Goal: Find contact information: Find contact information

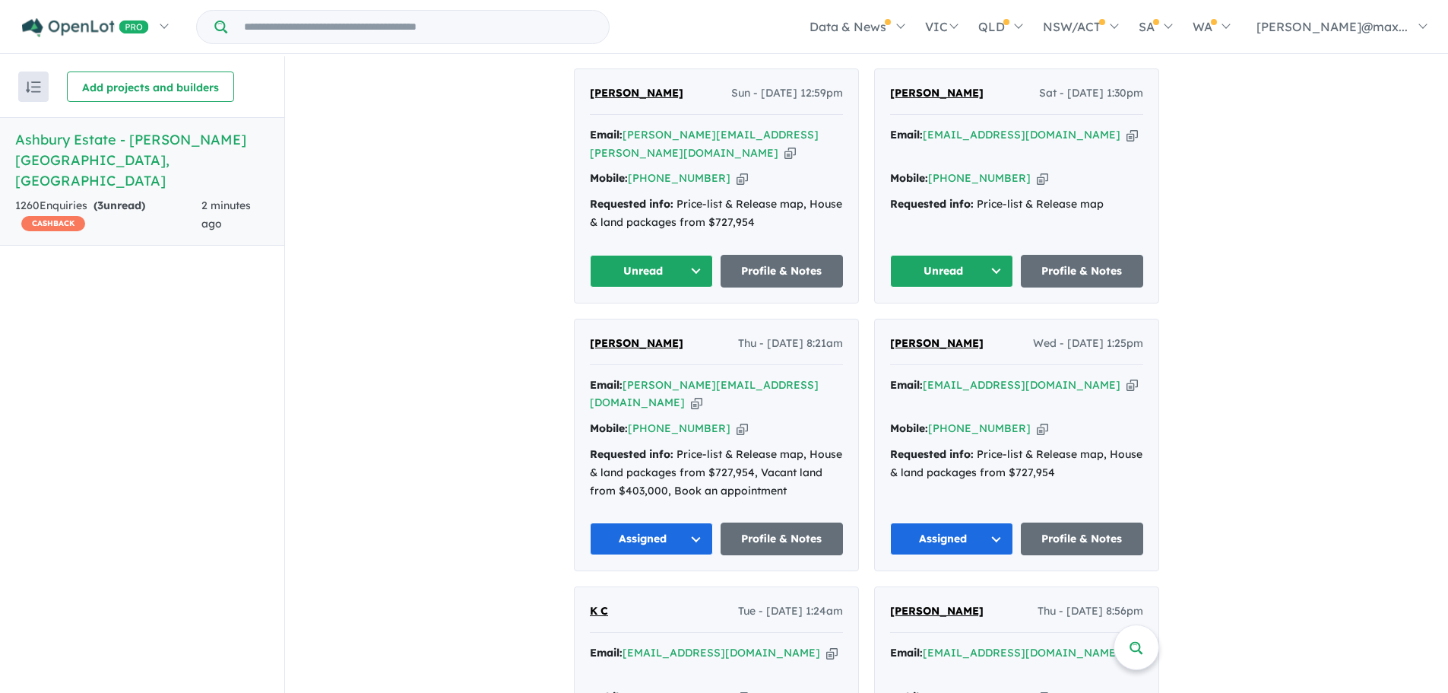
scroll to position [429, 0]
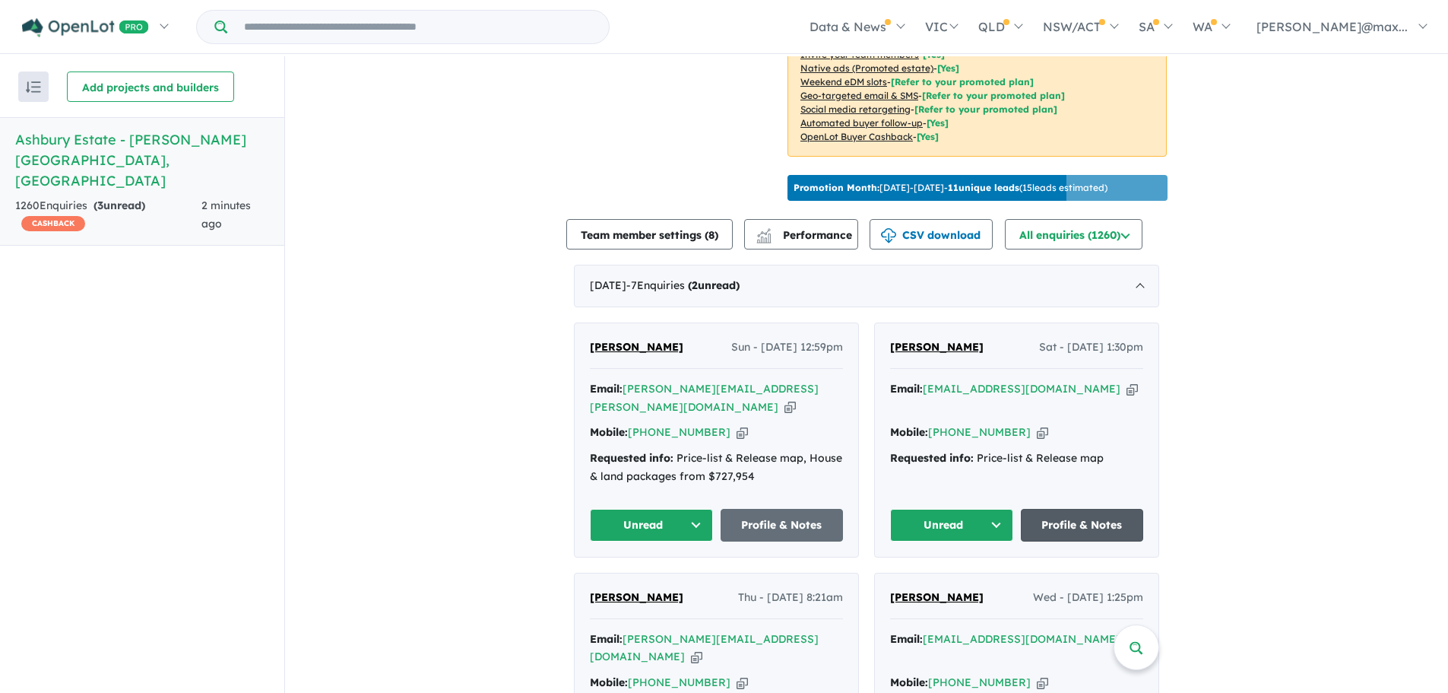
click at [1086, 509] on link "Profile & Notes" at bounding box center [1082, 525] width 123 height 33
drag, startPoint x: 974, startPoint y: 493, endPoint x: 956, endPoint y: 495, distance: 17.6
click at [973, 509] on button "Unread" at bounding box center [951, 525] width 123 height 33
click at [939, 579] on button "Assigned" at bounding box center [957, 596] width 132 height 35
drag, startPoint x: 953, startPoint y: 335, endPoint x: 886, endPoint y: 338, distance: 66.9
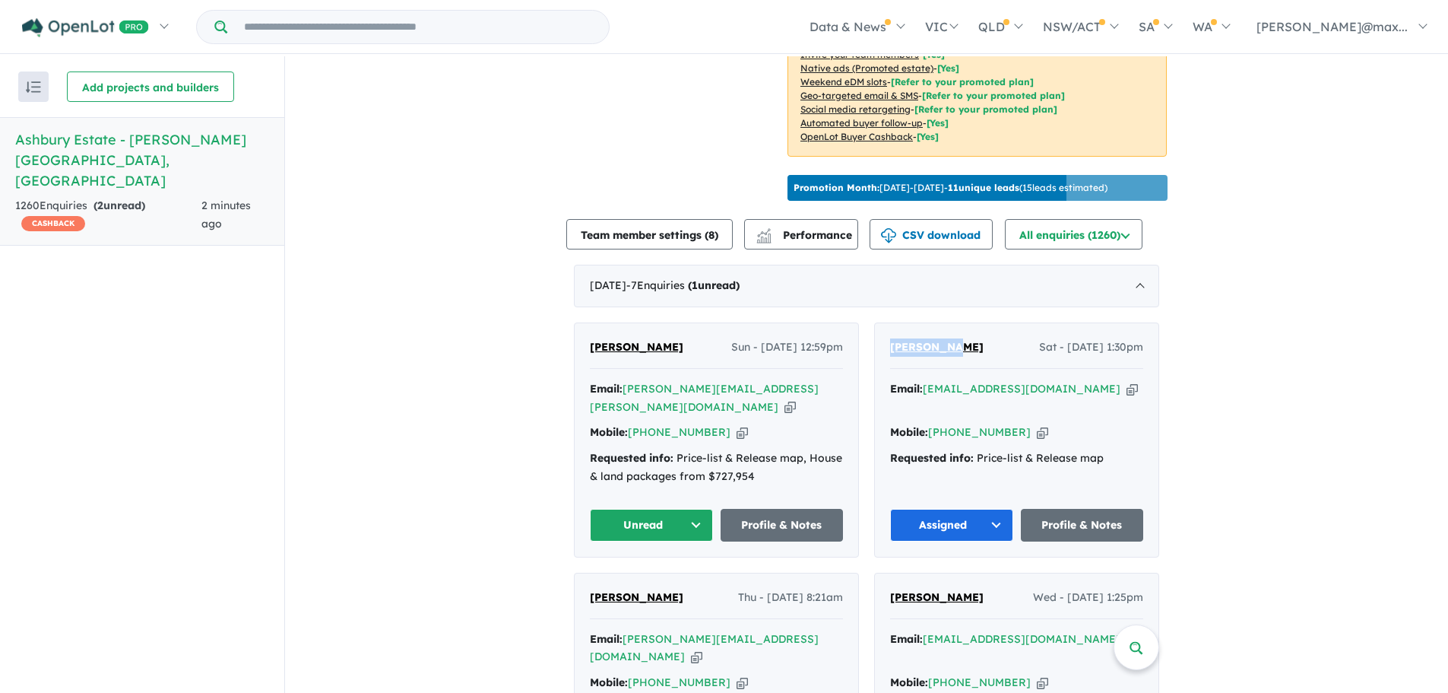
click at [886, 338] on div "[PERSON_NAME] Sat - [DATE] 1:30pm Email: [EMAIL_ADDRESS][DOMAIN_NAME] Copied! M…" at bounding box center [1017, 439] width 284 height 233
drag, startPoint x: 1037, startPoint y: 382, endPoint x: 924, endPoint y: 386, distance: 112.6
click at [924, 386] on div "Email: [EMAIL_ADDRESS][DOMAIN_NAME] Copied!" at bounding box center [1016, 398] width 253 height 36
copy a%20Ashbury%20Estate%20-%20Armstrong%20Creek"] "[EMAIL_ADDRESS][DOMAIN_NAME]"
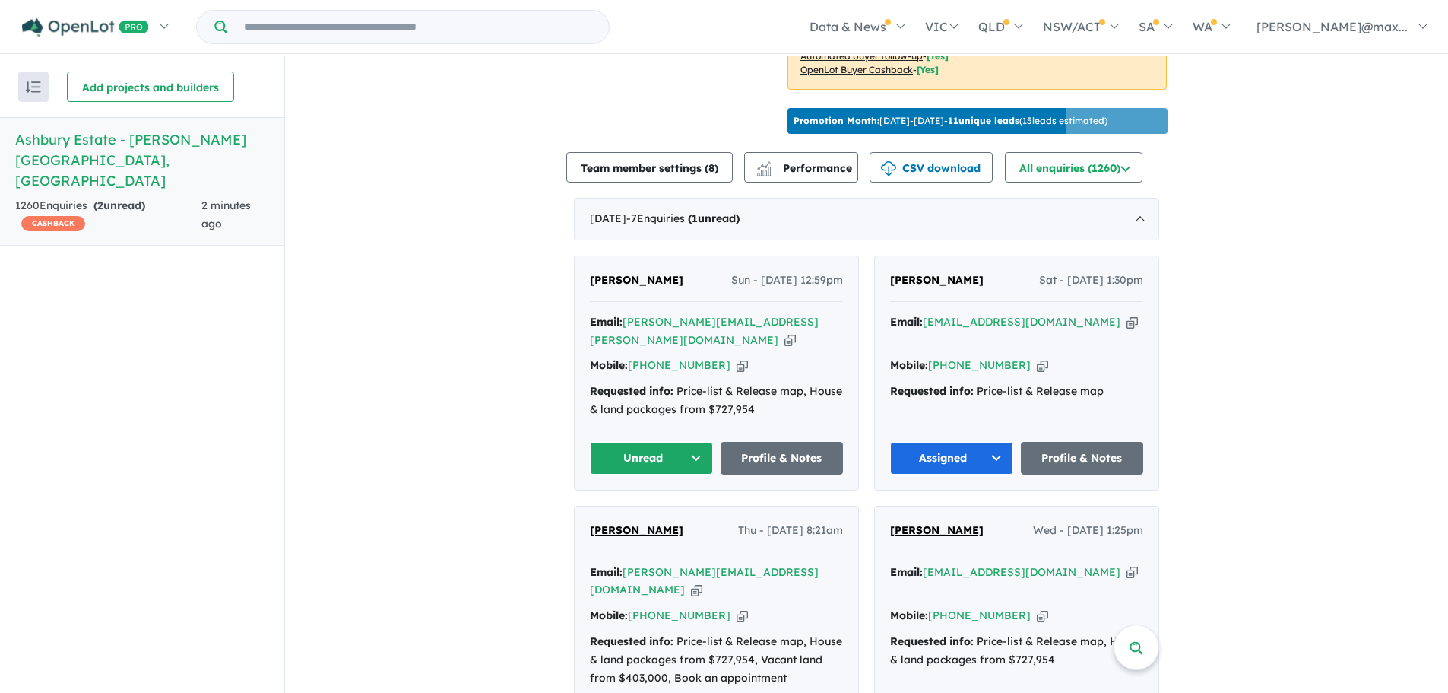
scroll to position [507, 0]
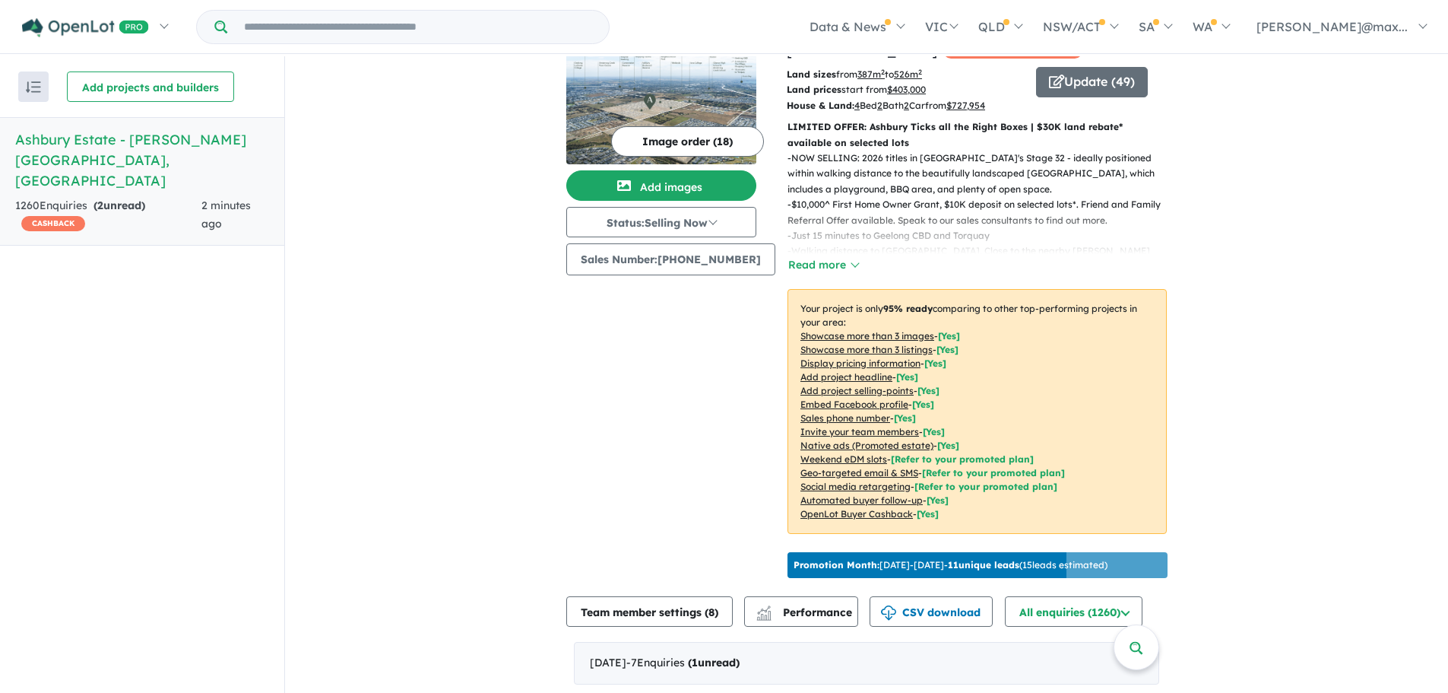
scroll to position [0, 0]
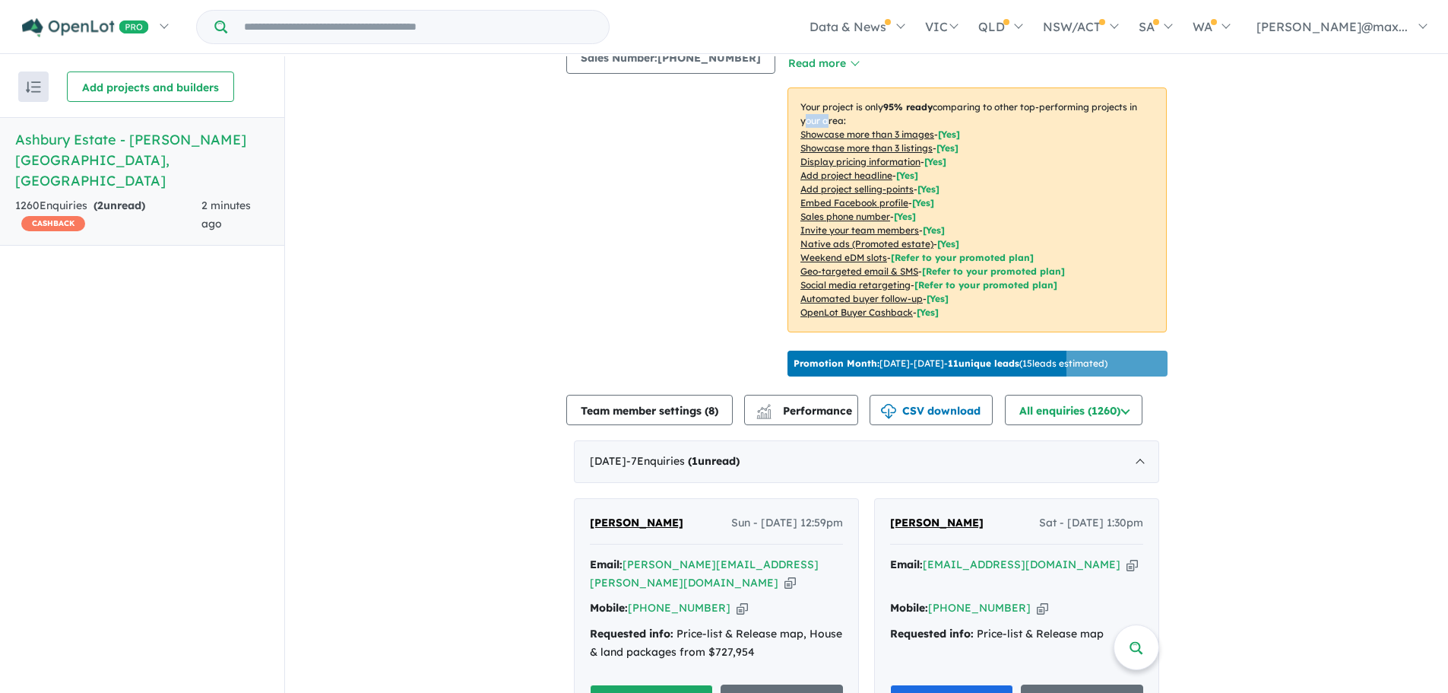
scroll to position [760, 0]
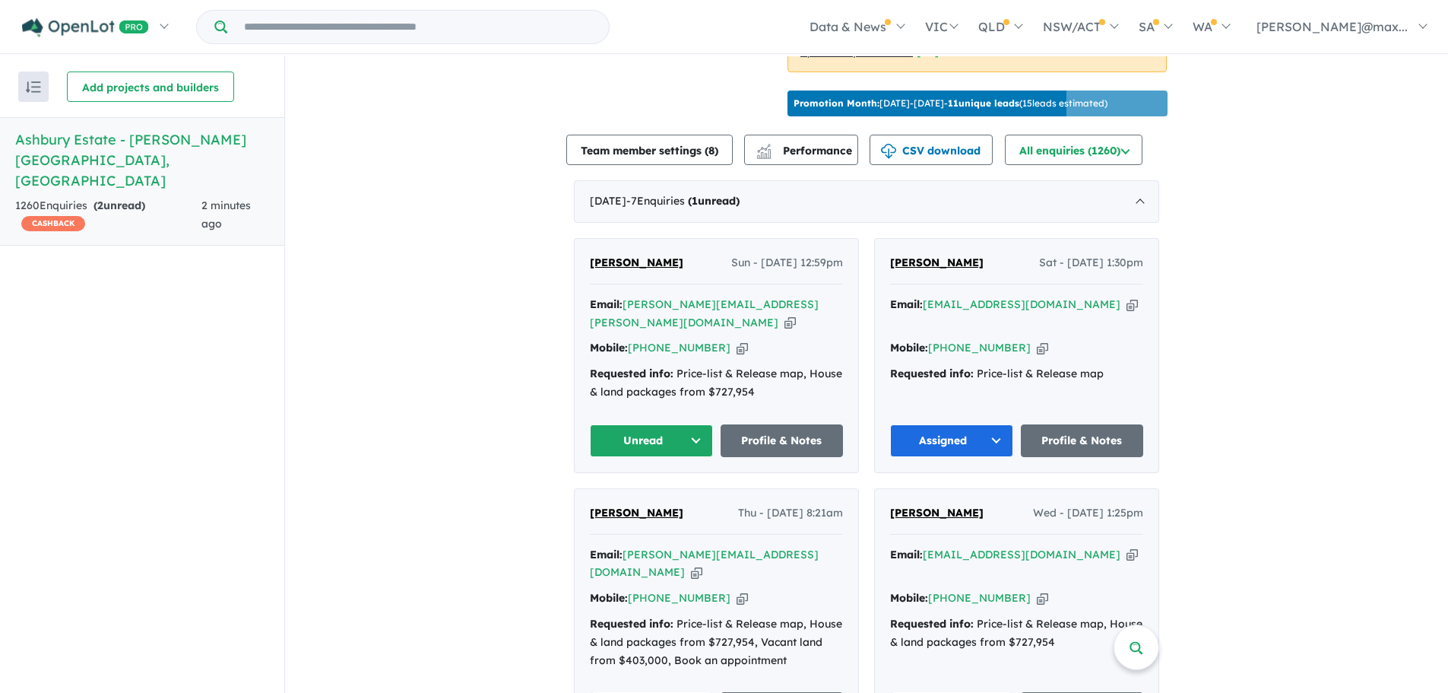
scroll to position [507, 0]
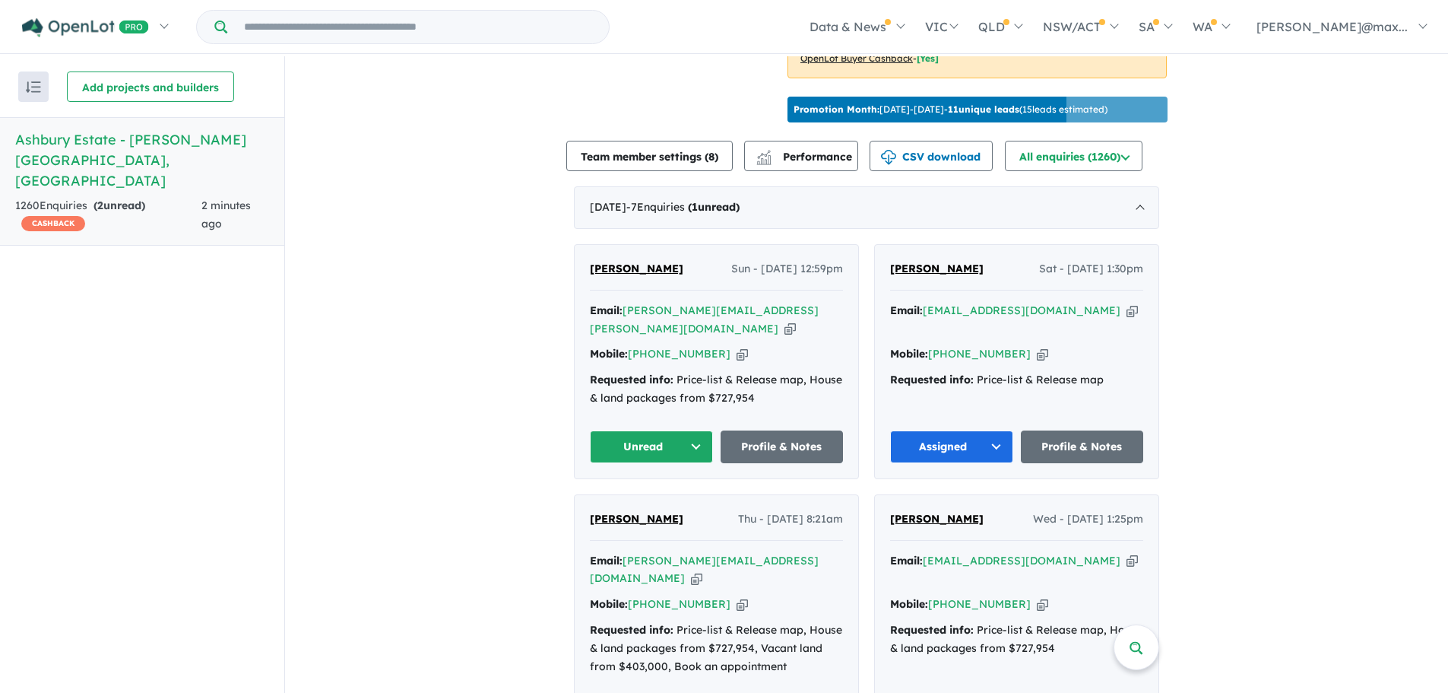
click at [997, 430] on button "Assigned" at bounding box center [951, 446] width 123 height 33
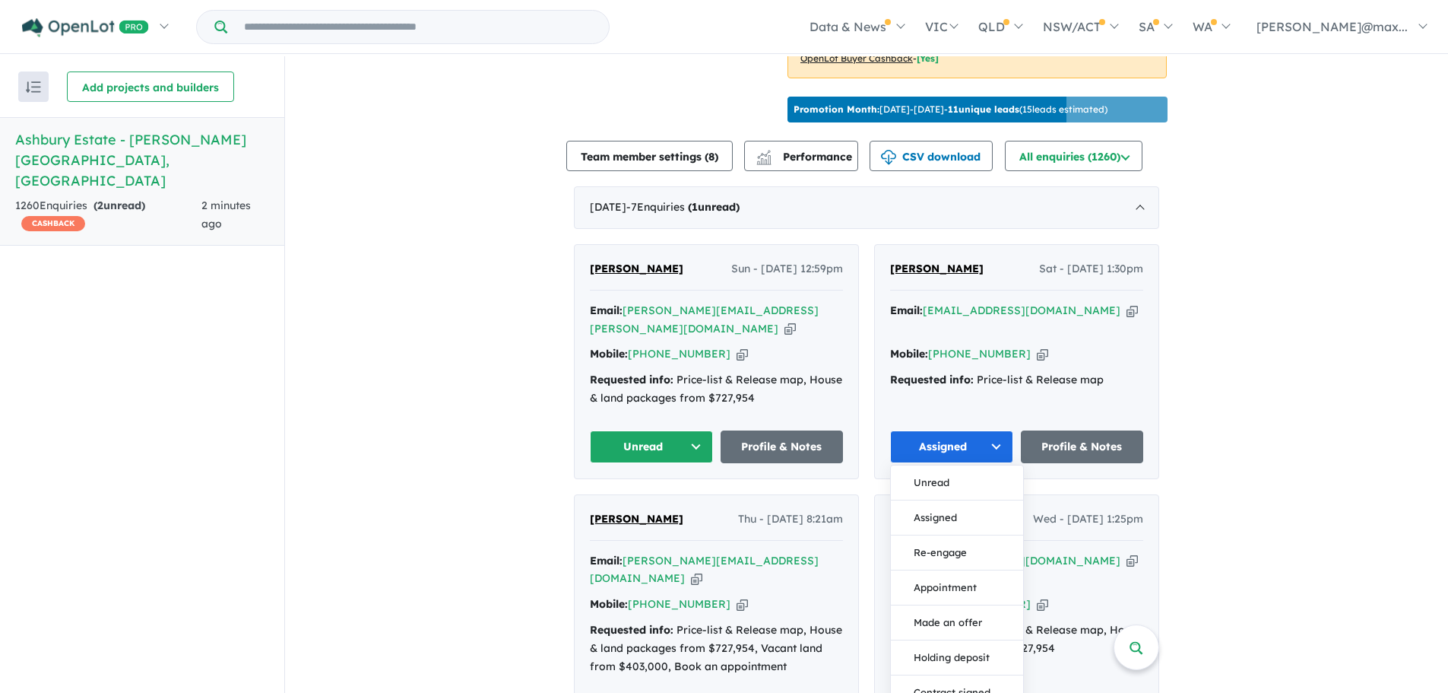
click at [979, 500] on button "Assigned" at bounding box center [957, 517] width 132 height 35
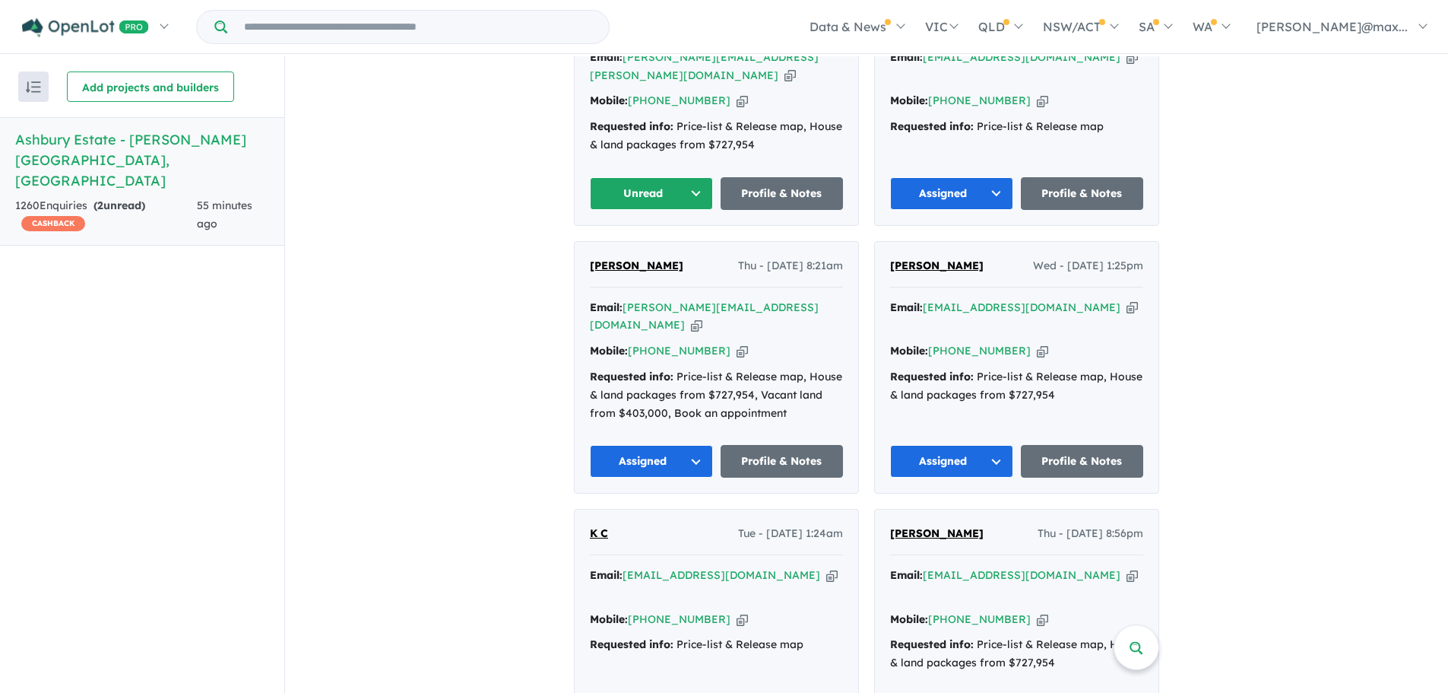
scroll to position [507, 0]
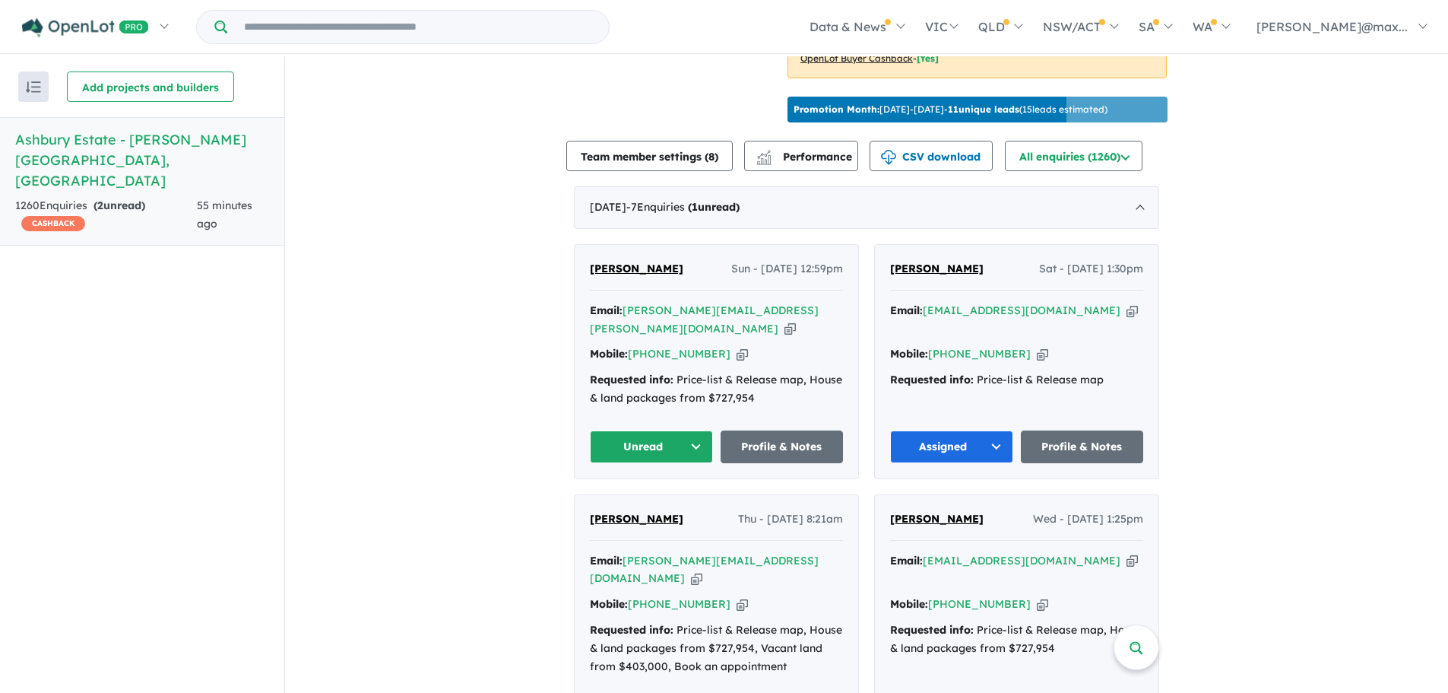
drag, startPoint x: 782, startPoint y: 304, endPoint x: 648, endPoint y: 315, distance: 134.2
click at [628, 308] on div "Email: [PERSON_NAME][EMAIL_ADDRESS][PERSON_NAME][DOMAIN_NAME] Copied!" at bounding box center [716, 320] width 253 height 36
copy a%20Ashbury%20Estate%20-%20Armstrong%20Creek"] "[EMAIL_ADDRESS][DOMAIN_NAME]"
click at [617, 315] on div "Email: hanskumar.lohana@gmail.com Copied! Mobile: +61 473 599 472 Copied! Reque…" at bounding box center [716, 358] width 253 height 113
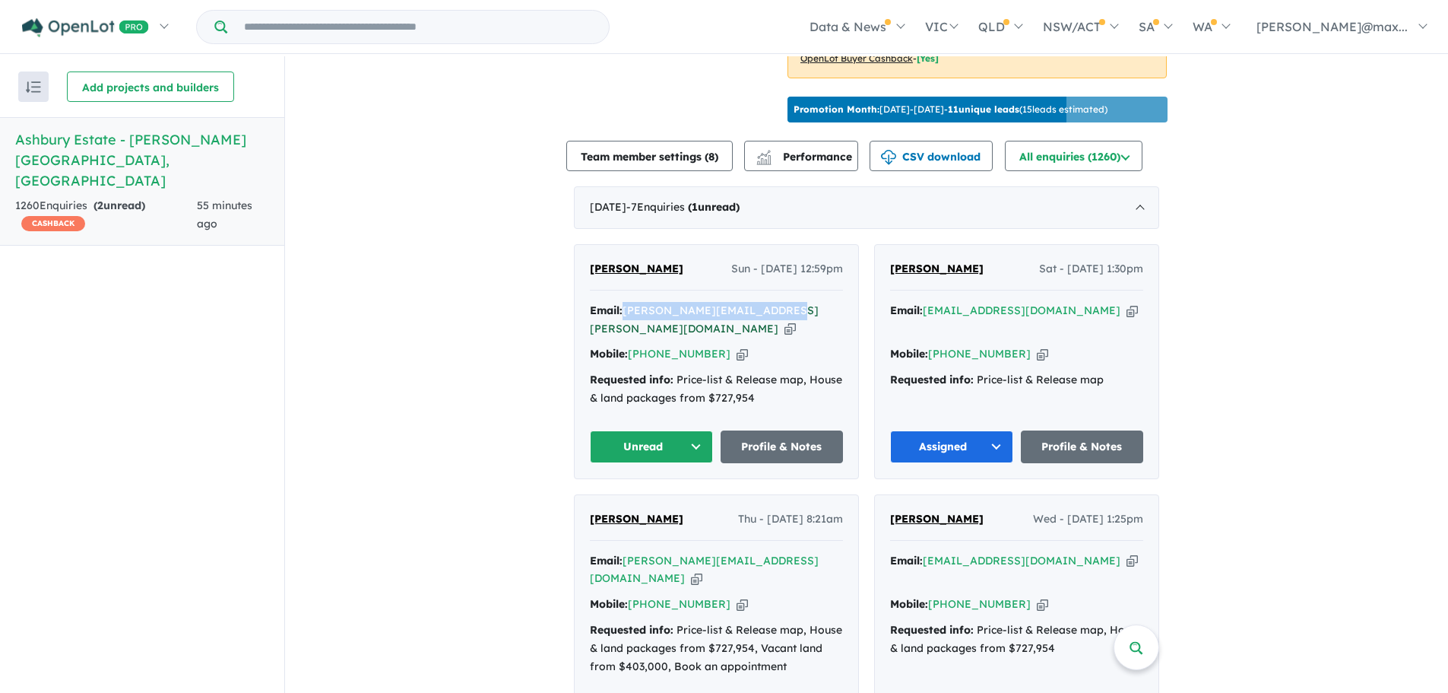
drag, startPoint x: 782, startPoint y: 302, endPoint x: 624, endPoint y: 300, distance: 157.4
click at [624, 302] on div "Email: hanskumar.lohana@gmail.com Copied!" at bounding box center [716, 320] width 253 height 36
copy a%20Ashbury%20Estate%20-%20Armstrong%20Creek"] "[PERSON_NAME][EMAIL_ADDRESS][PERSON_NAME][DOMAIN_NAME]"
drag, startPoint x: 711, startPoint y: 328, endPoint x: 645, endPoint y: 327, distance: 66.1
click at [645, 345] on div "Mobile: +61 473 599 472 Copied!" at bounding box center [716, 354] width 253 height 18
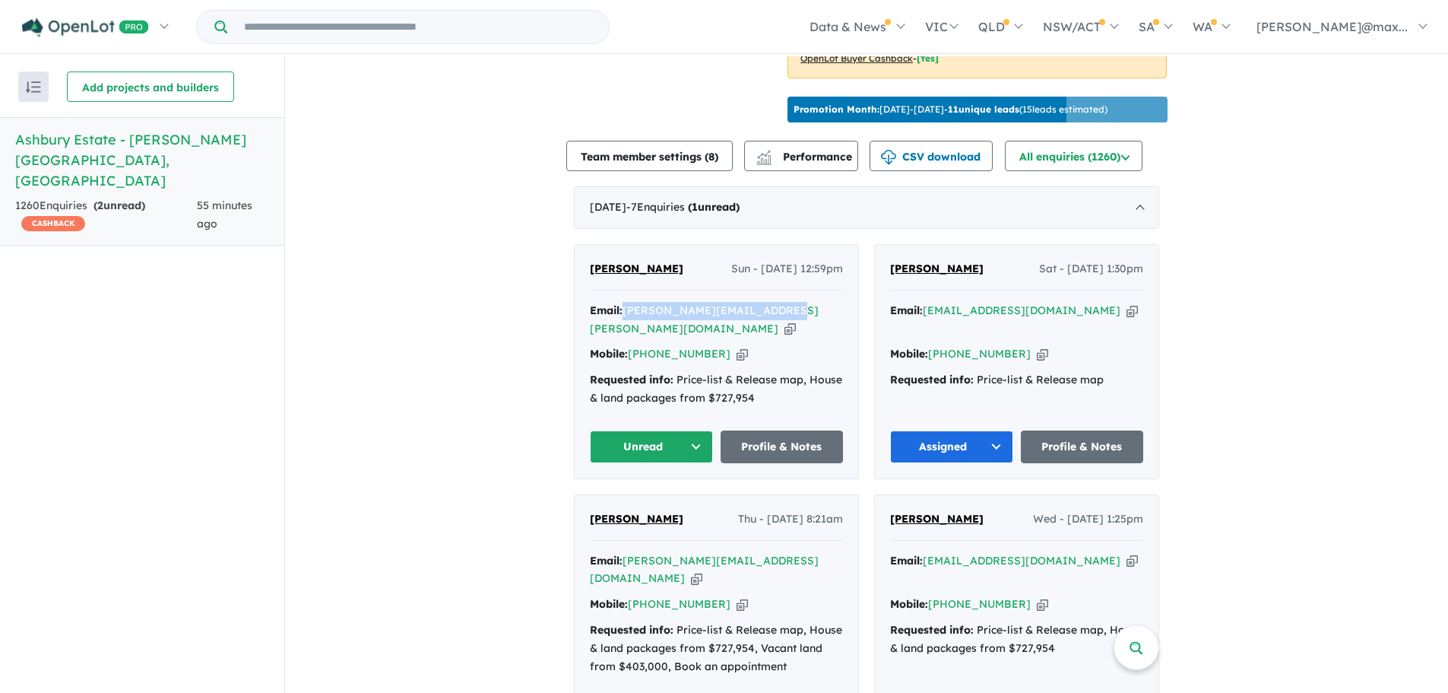
copy link "473 599 472"
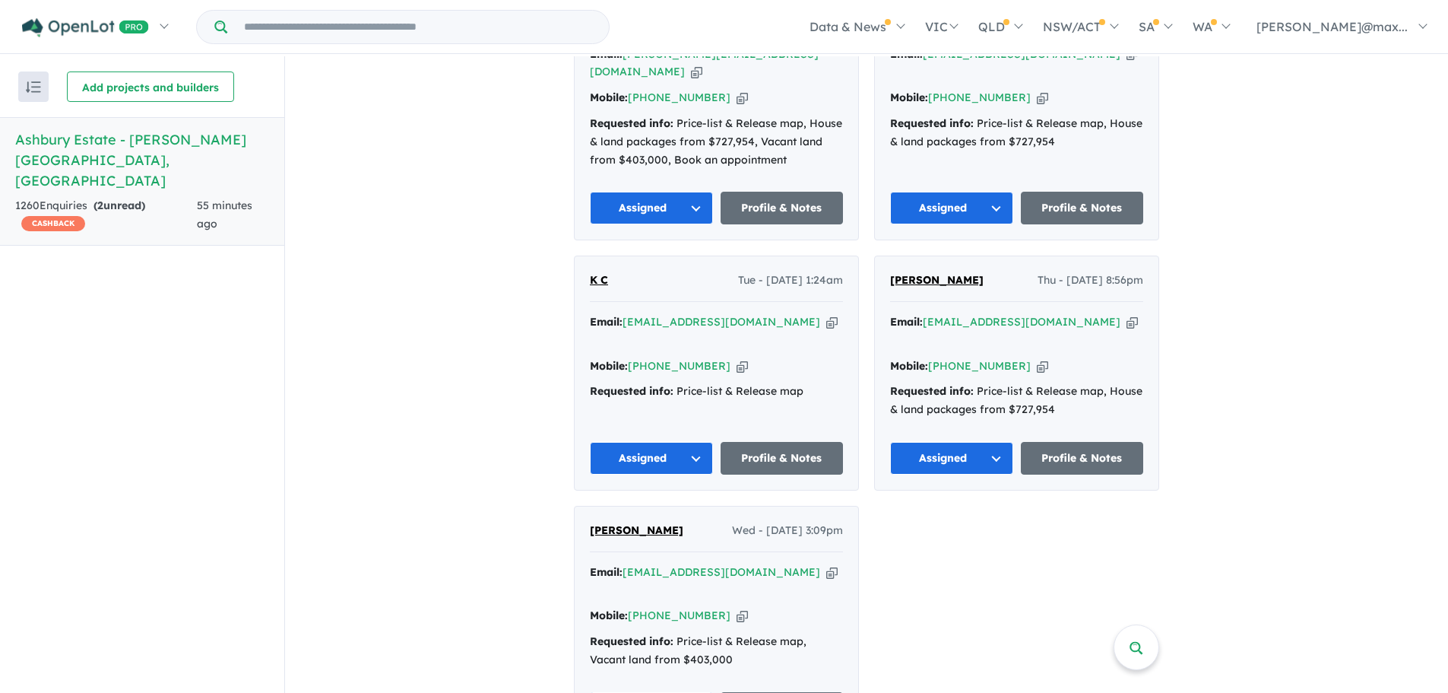
scroll to position [253, 0]
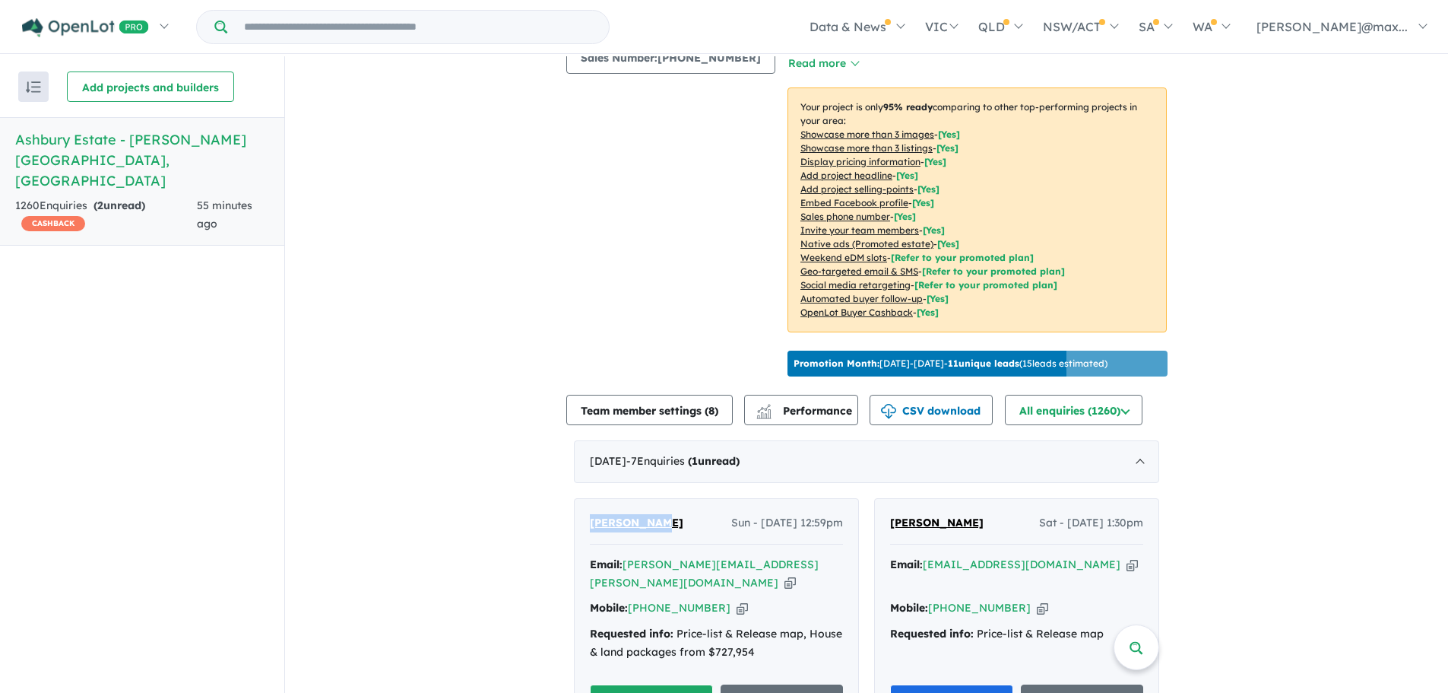
drag, startPoint x: 673, startPoint y: 516, endPoint x: 582, endPoint y: 515, distance: 90.5
click at [582, 515] on div "Hans Kumar Sun - 14/09/2025, 12:59pm Email: hanskumar.lohana@gmail.com Copied! …" at bounding box center [717, 615] width 284 height 233
copy span "[PERSON_NAME]"
click at [659, 319] on div "Image order ( 18 ) Add images Status: Selling Now In Planning Coming Soon Selli…" at bounding box center [676, 100] width 220 height 564
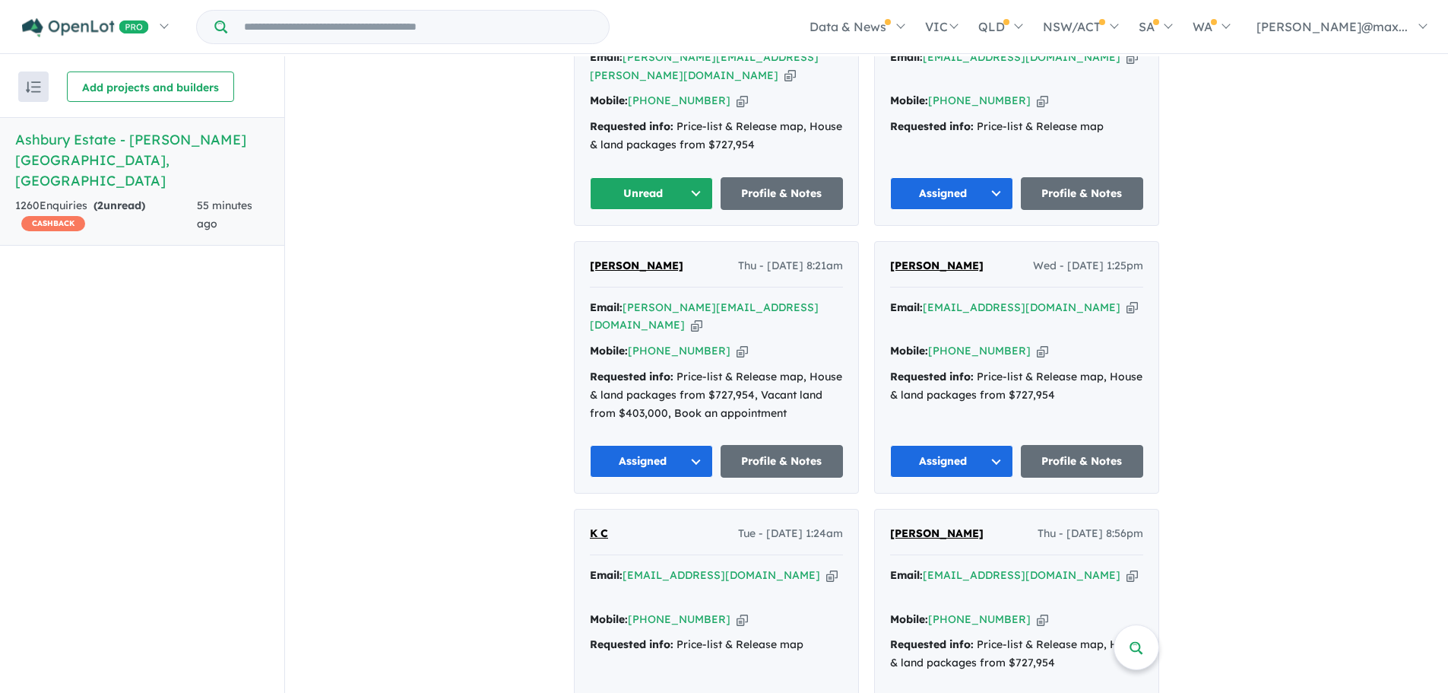
click at [690, 177] on button "Unread" at bounding box center [651, 193] width 123 height 33
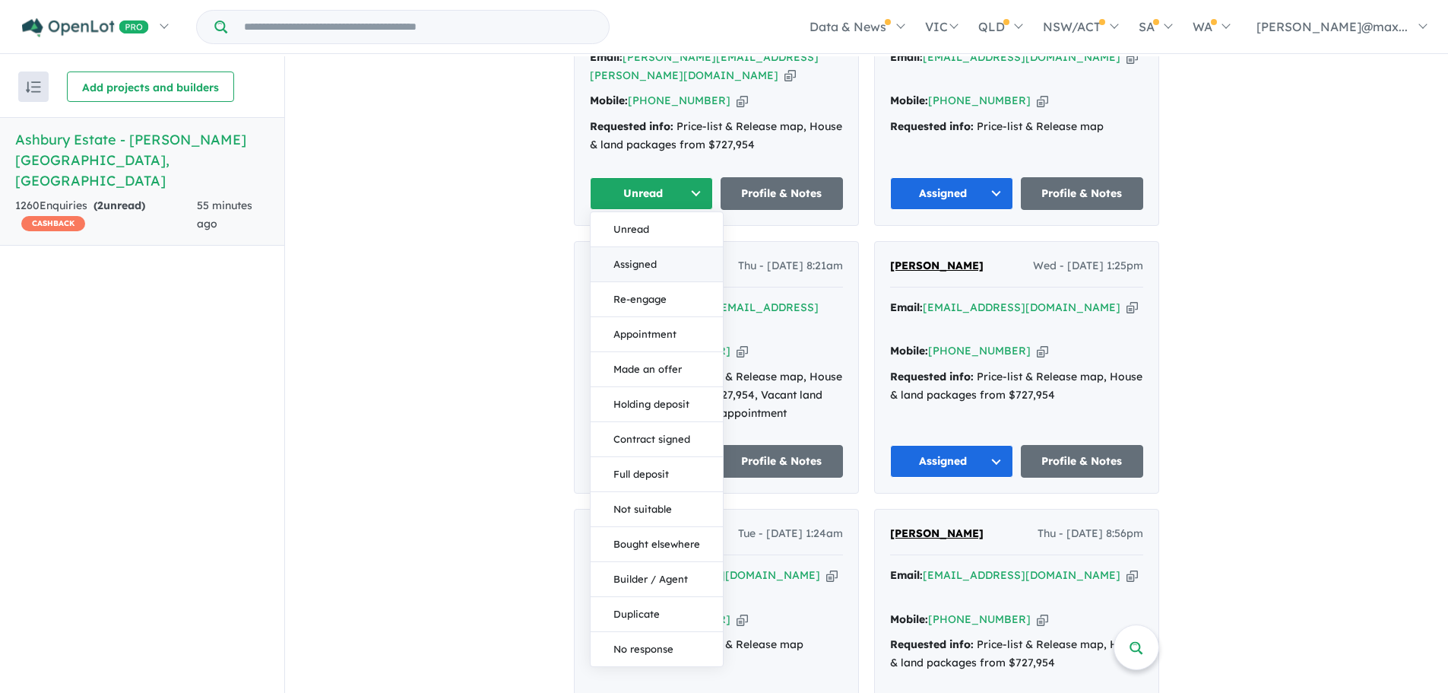
click at [649, 247] on button "Assigned" at bounding box center [657, 264] width 132 height 35
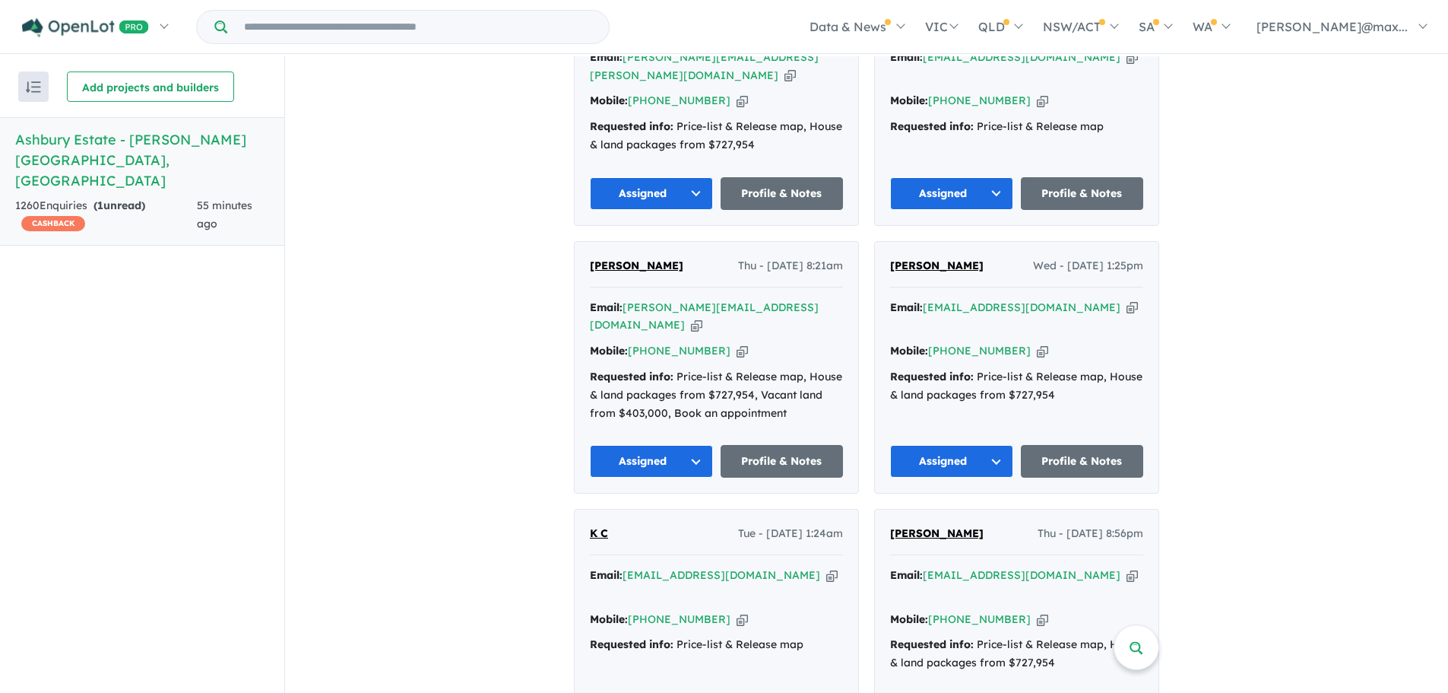
scroll to position [507, 0]
